Goal: Task Accomplishment & Management: Manage account settings

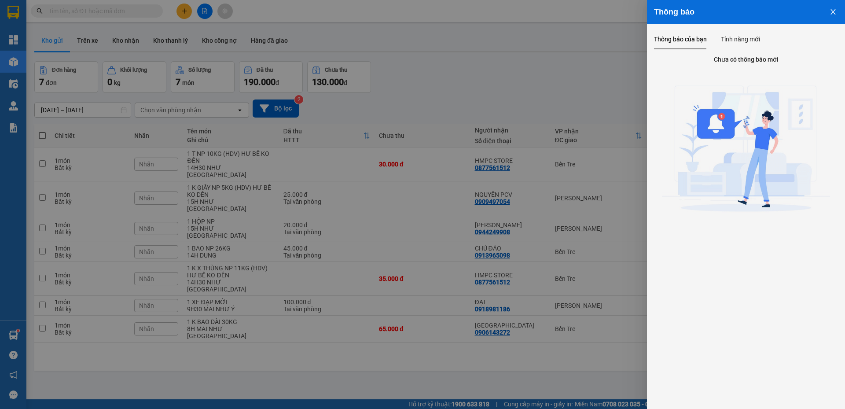
click at [835, 13] on icon "close" at bounding box center [833, 11] width 7 height 7
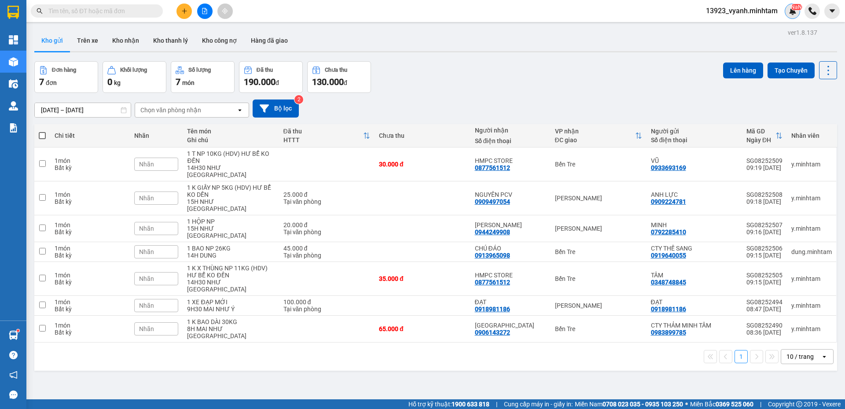
click at [794, 15] on div "NaN" at bounding box center [792, 11] width 15 height 15
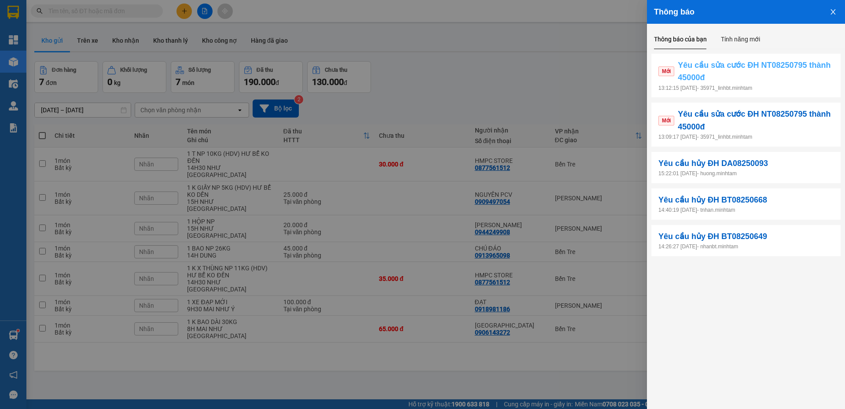
click at [722, 75] on span "Yêu cầu sửa cước ĐH NT08250795 thành 45000đ" at bounding box center [756, 71] width 156 height 25
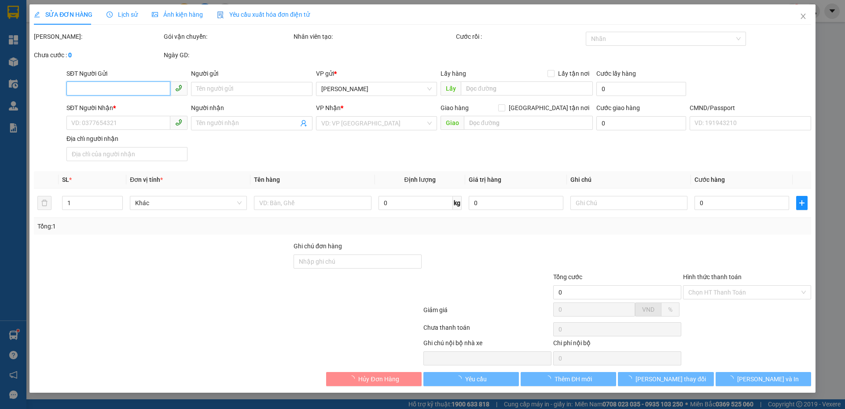
type input "0943691216"
type input "BÁ"
type input "0903738249"
type input "DUNG"
type input "25.000"
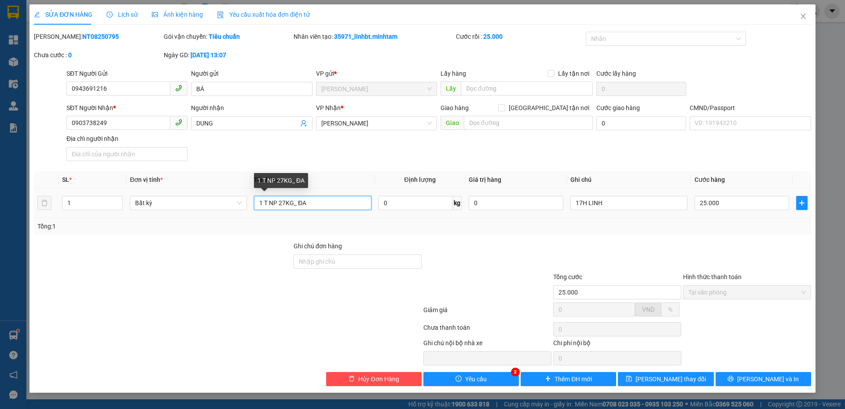
drag, startPoint x: 280, startPoint y: 204, endPoint x: 289, endPoint y: 206, distance: 9.1
click at [289, 206] on input "1 T NP 27KG_ ĐA" at bounding box center [312, 203] width 117 height 14
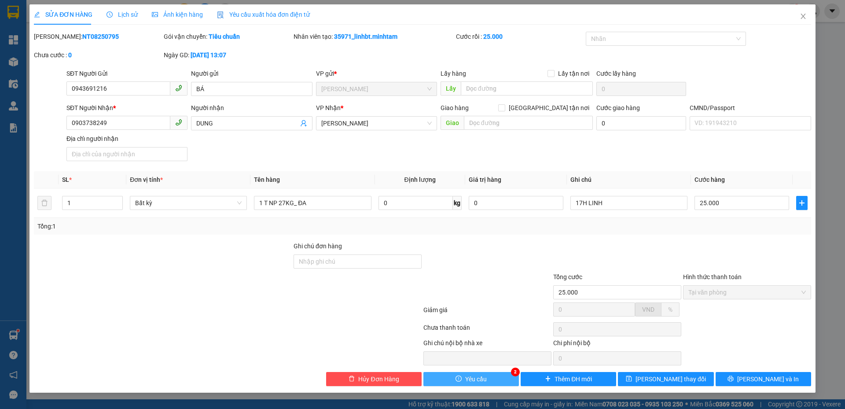
click at [459, 376] on icon "exclamation-circle" at bounding box center [459, 378] width 6 height 6
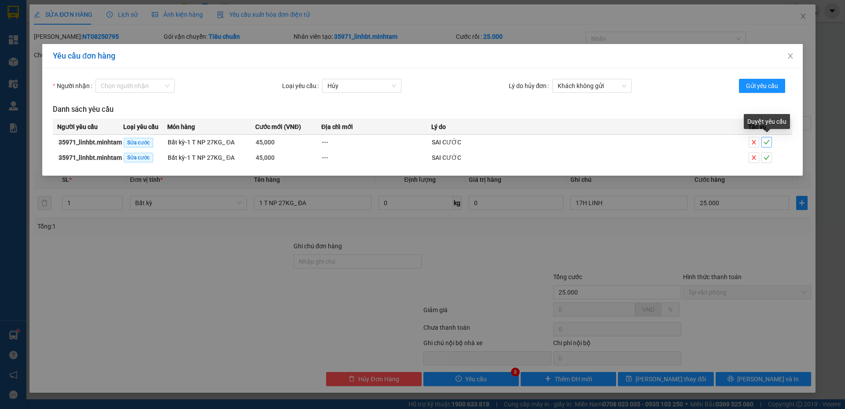
click at [767, 142] on icon "check" at bounding box center [767, 142] width 6 height 6
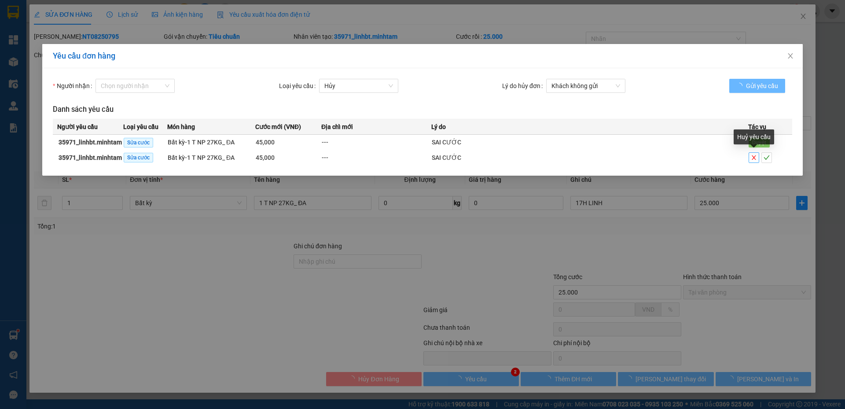
click at [754, 158] on icon "close" at bounding box center [754, 158] width 6 height 6
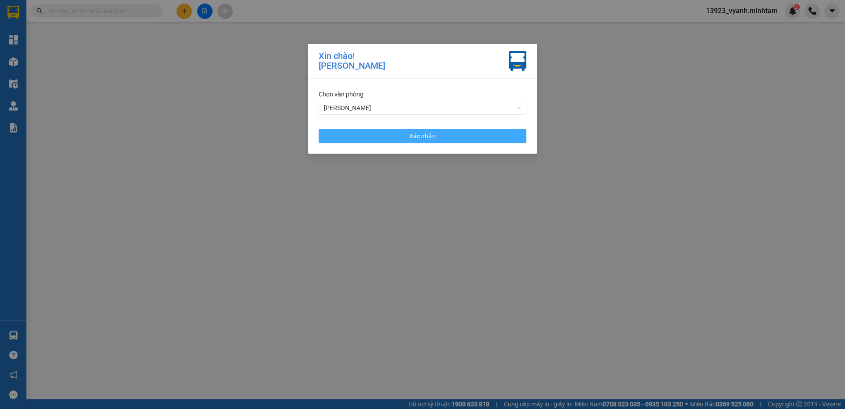
click at [416, 137] on span "Xác nhận" at bounding box center [422, 136] width 26 height 10
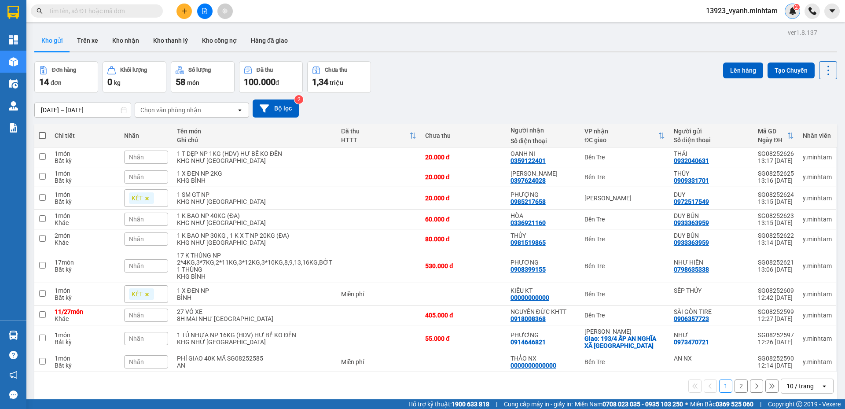
click at [792, 9] on img at bounding box center [793, 11] width 8 height 8
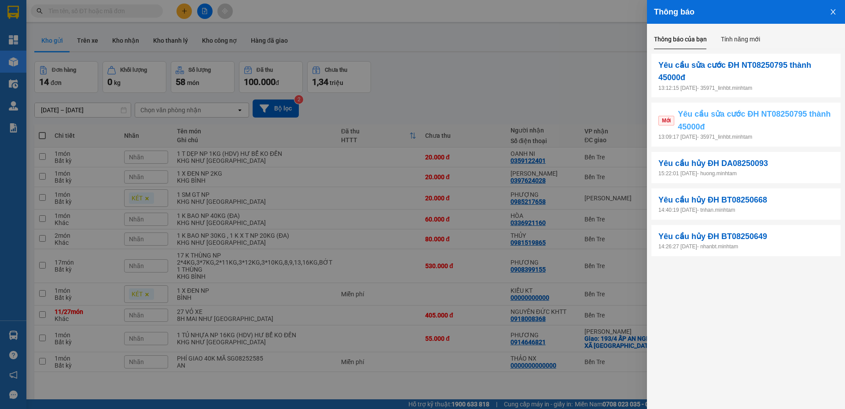
click at [751, 129] on span "Yêu cầu sửa cước ĐH NT08250795 thành 45000đ" at bounding box center [756, 120] width 156 height 25
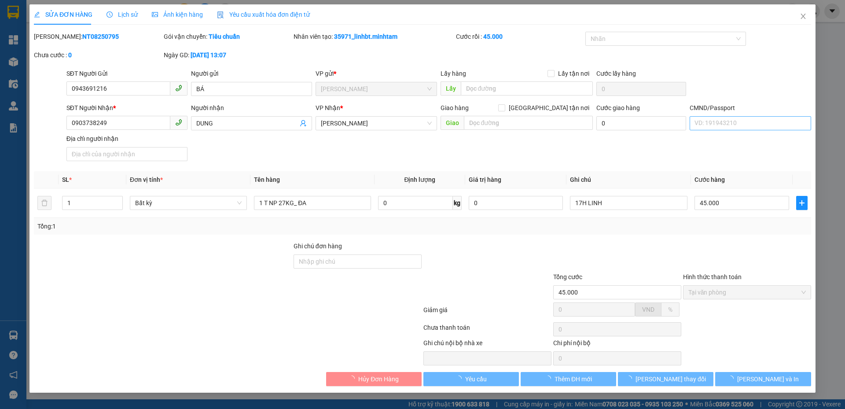
type input "0943691216"
type input "BÁ"
type input "0903738249"
type input "DUNG"
type input "45.000"
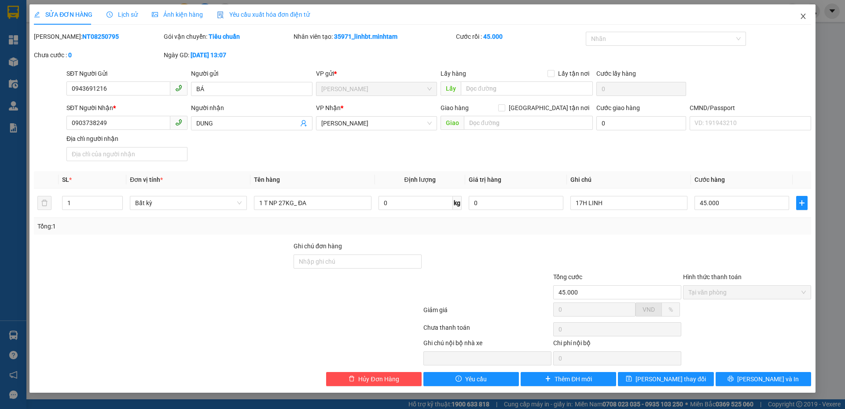
click at [802, 16] on icon "close" at bounding box center [803, 16] width 5 height 5
